Goal: Navigation & Orientation: Find specific page/section

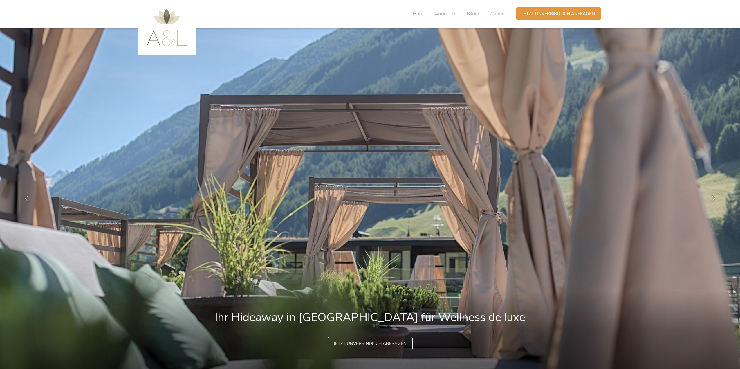
click at [170, 39] on img at bounding box center [167, 27] width 41 height 37
click at [167, 21] on img at bounding box center [167, 27] width 41 height 37
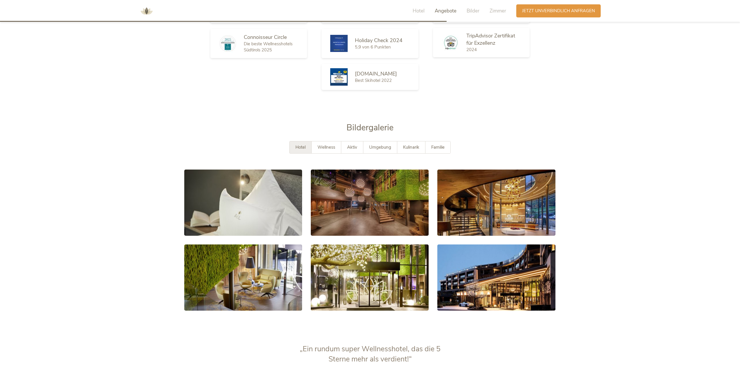
scroll to position [1074, 0]
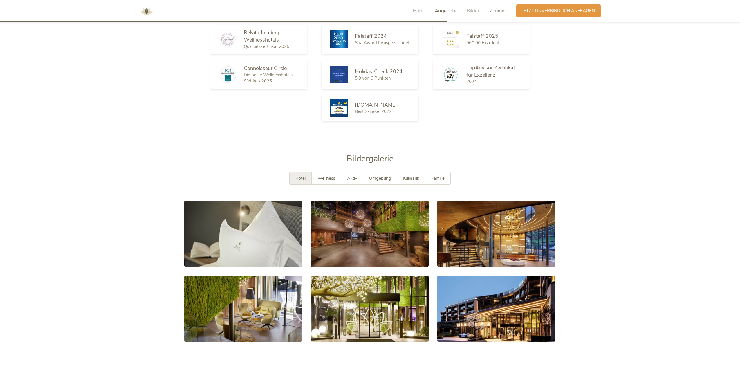
click at [498, 11] on span "Zimmer" at bounding box center [498, 11] width 17 height 7
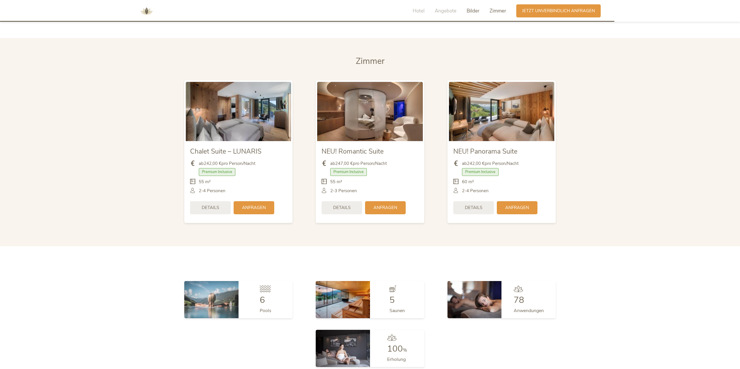
scroll to position [1516, 0]
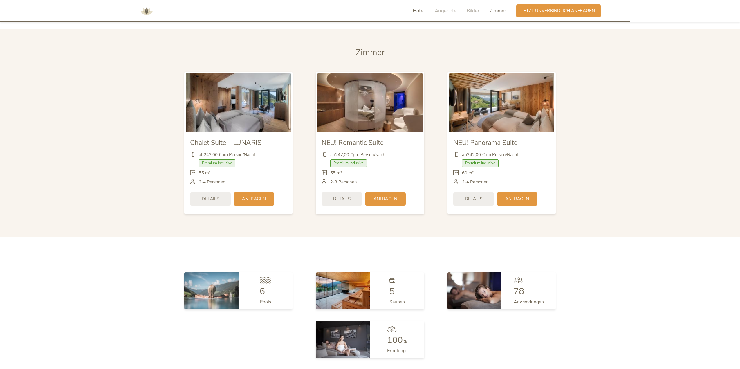
click at [418, 13] on span "Hotel" at bounding box center [419, 11] width 12 height 7
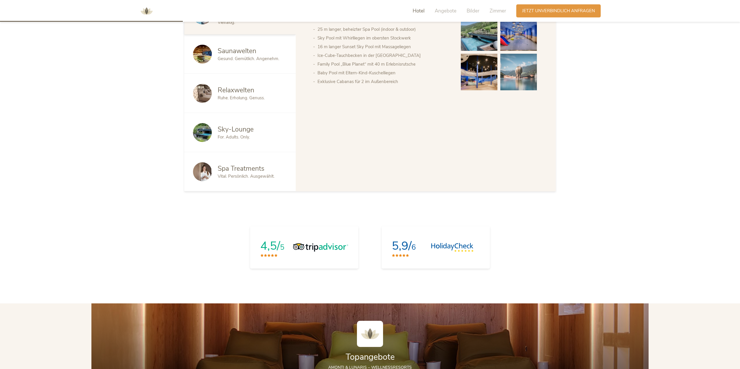
scroll to position [389, 0]
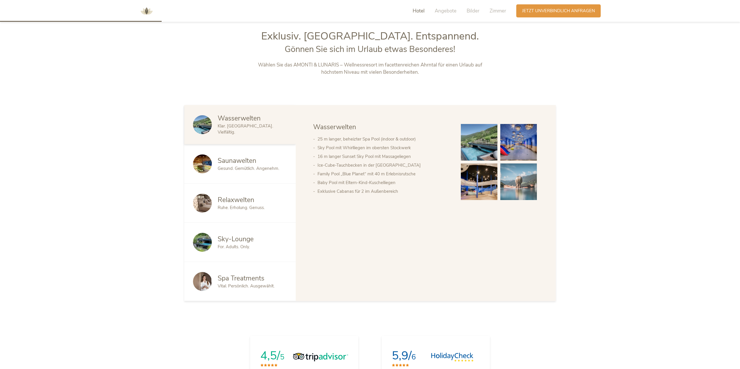
click at [142, 12] on img at bounding box center [146, 10] width 17 height 17
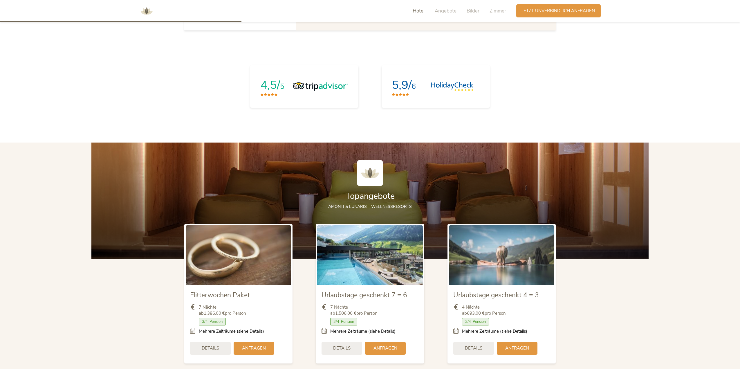
scroll to position [697, 0]
